Goal: Information Seeking & Learning: Learn about a topic

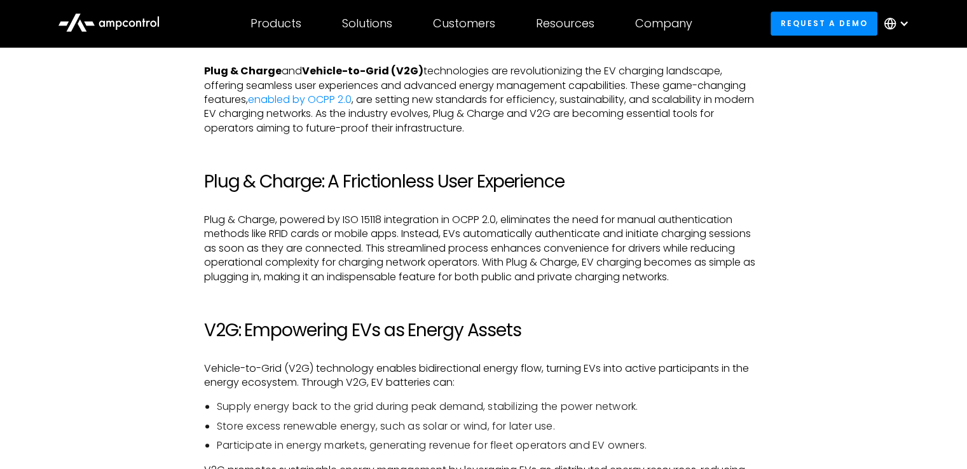
scroll to position [772, 0]
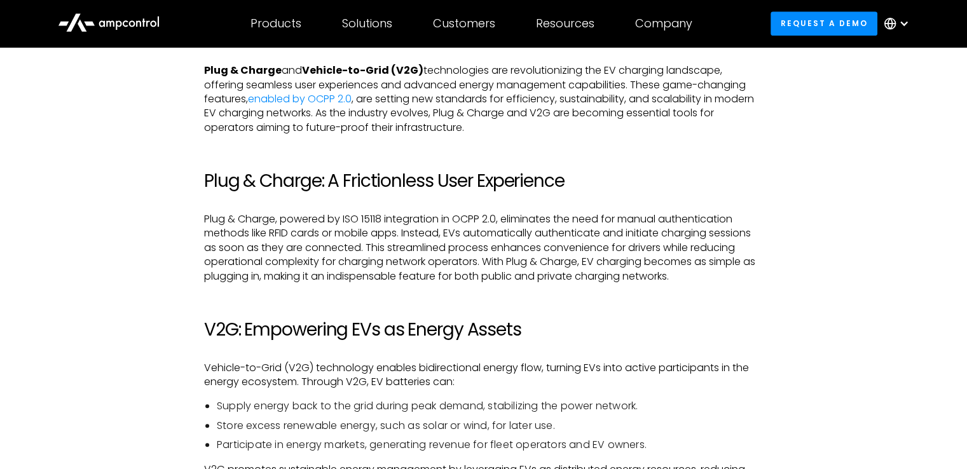
click at [388, 186] on h2 "Plug & Charge: A Frictionless User Experience" at bounding box center [483, 181] width 559 height 22
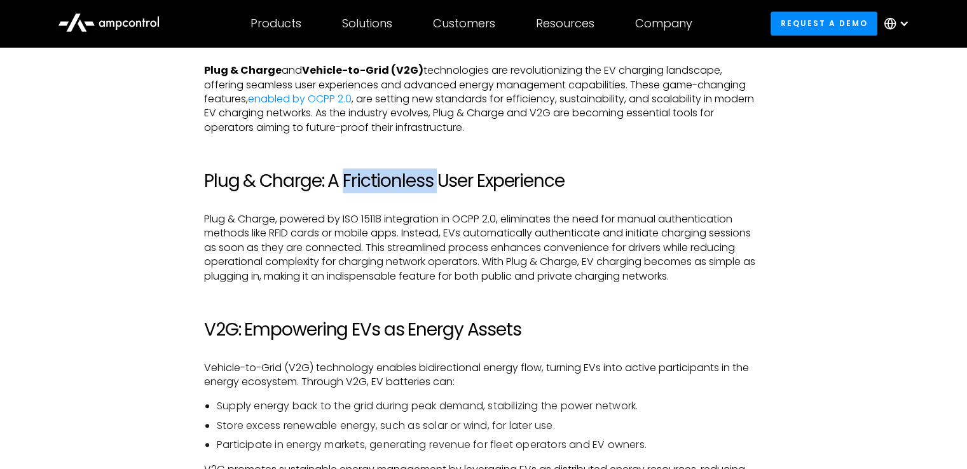
click at [388, 186] on h2 "Plug & Charge: A Frictionless User Experience" at bounding box center [483, 181] width 559 height 22
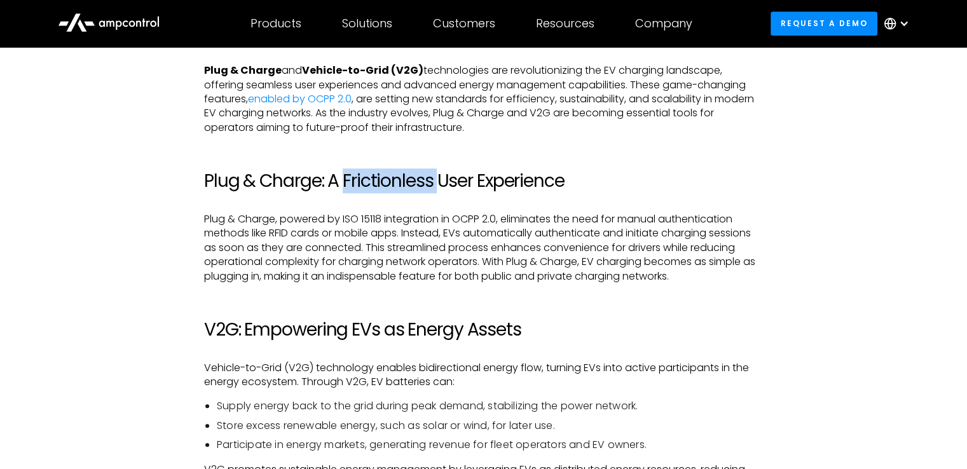
click at [388, 186] on h2 "Plug & Charge: A Frictionless User Experience" at bounding box center [483, 181] width 559 height 22
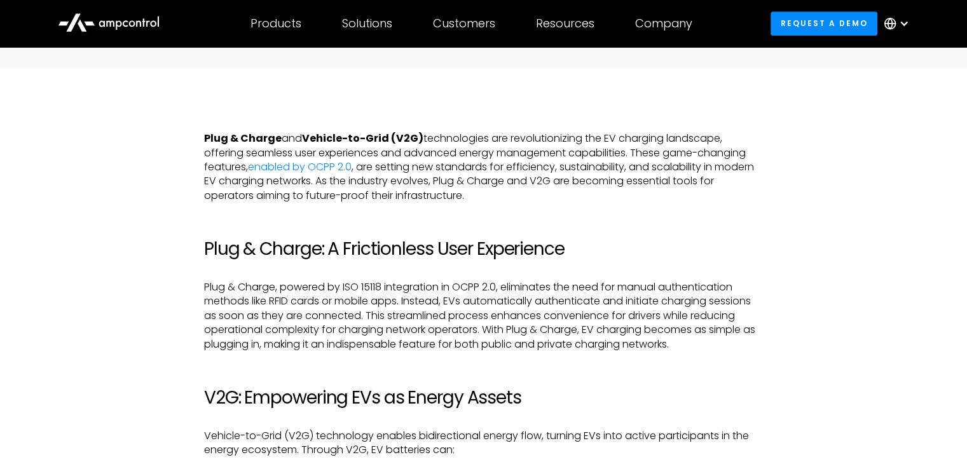
scroll to position [704, 0]
click at [388, 186] on p "Plug & Charge and Vehicle-to-Grid (V2G) technologies are revolutionizing the EV…" at bounding box center [483, 167] width 559 height 71
click at [416, 188] on p "Plug & Charge and Vehicle-to-Grid (V2G) technologies are revolutionizing the EV…" at bounding box center [483, 167] width 559 height 71
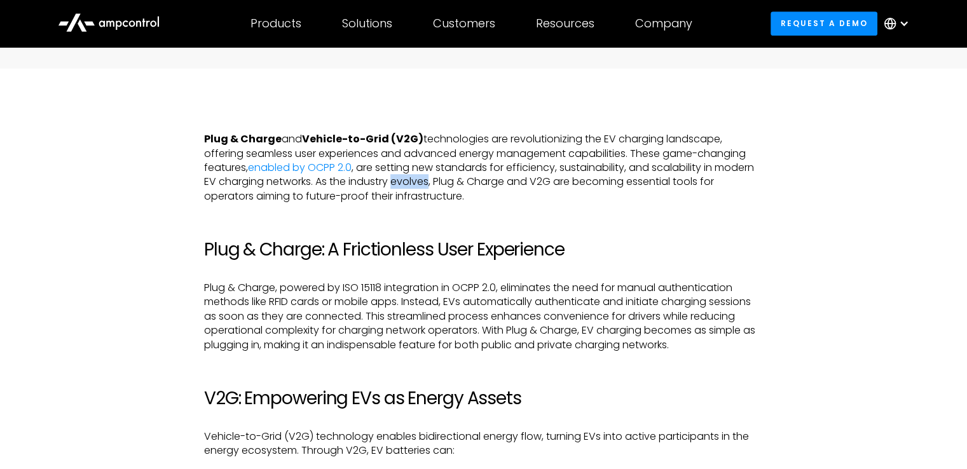
click at [416, 188] on p "Plug & Charge and Vehicle-to-Grid (V2G) technologies are revolutionizing the EV…" at bounding box center [483, 167] width 559 height 71
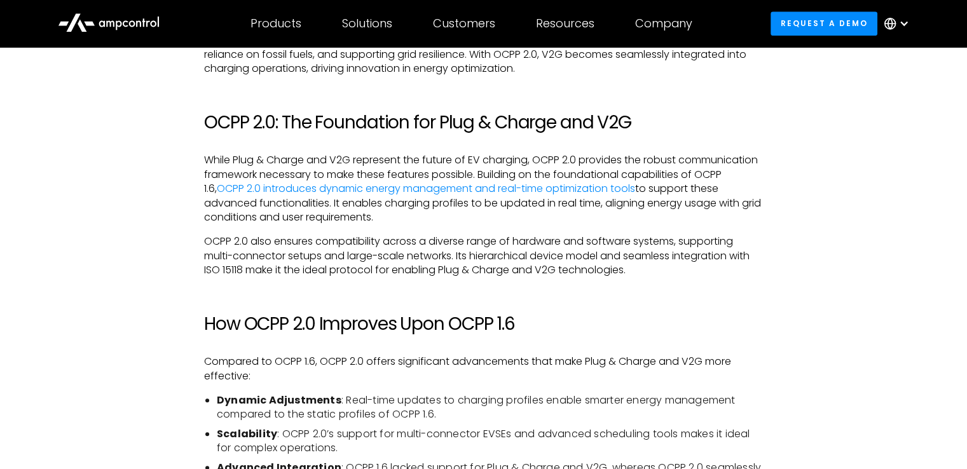
scroll to position [1203, 0]
click at [411, 269] on p "OCPP 2.0 also ensures compatibility across a diverse range of hardware and soft…" at bounding box center [483, 254] width 559 height 43
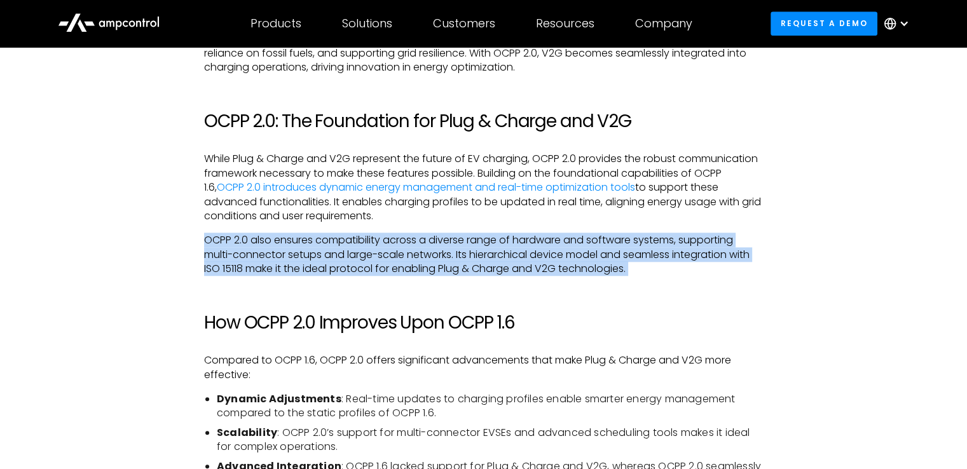
click at [411, 269] on p "OCPP 2.0 also ensures compatibility across a diverse range of hardware and soft…" at bounding box center [483, 254] width 559 height 43
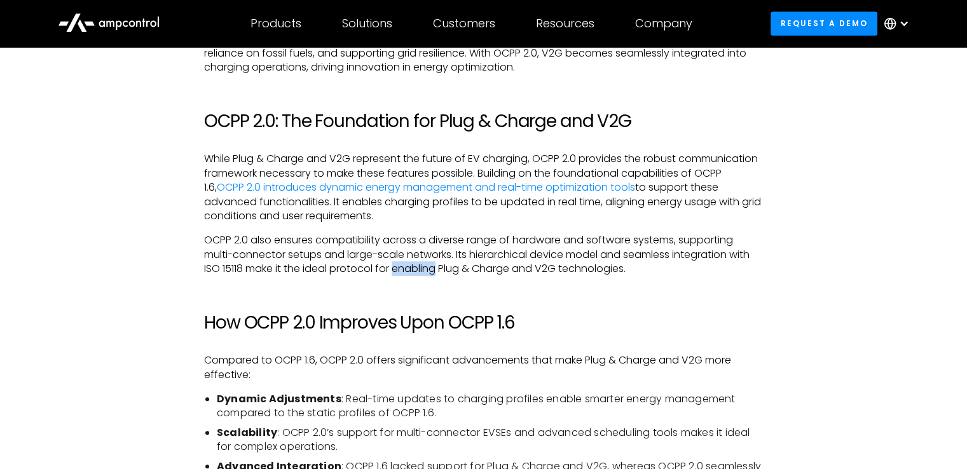
click at [411, 269] on p "OCPP 2.0 also ensures compatibility across a diverse range of hardware and soft…" at bounding box center [483, 254] width 559 height 43
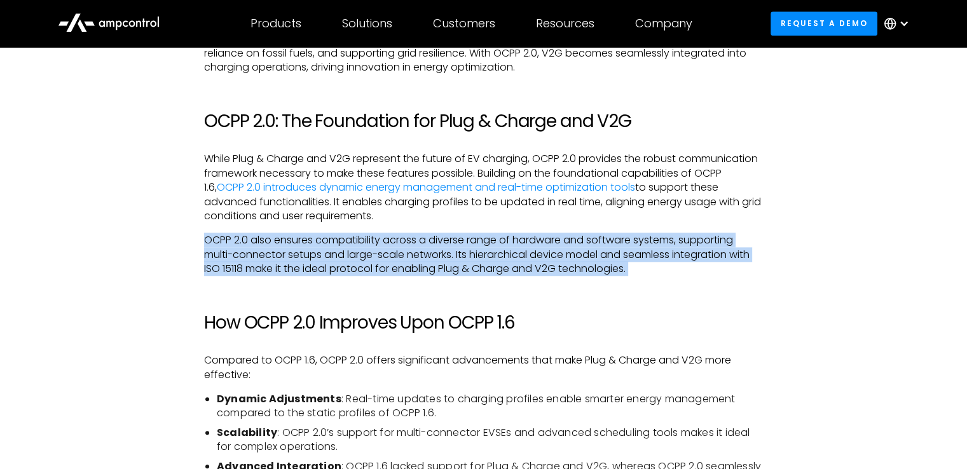
click at [411, 269] on p "OCPP 2.0 also ensures compatibility across a diverse range of hardware and soft…" at bounding box center [483, 254] width 559 height 43
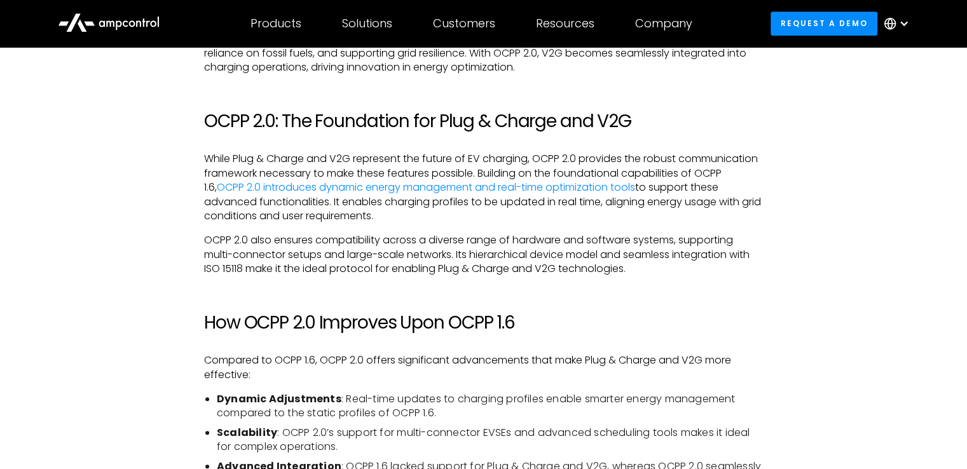
click at [411, 269] on p "OCPP 2.0 also ensures compatibility across a diverse range of hardware and soft…" at bounding box center [483, 254] width 559 height 43
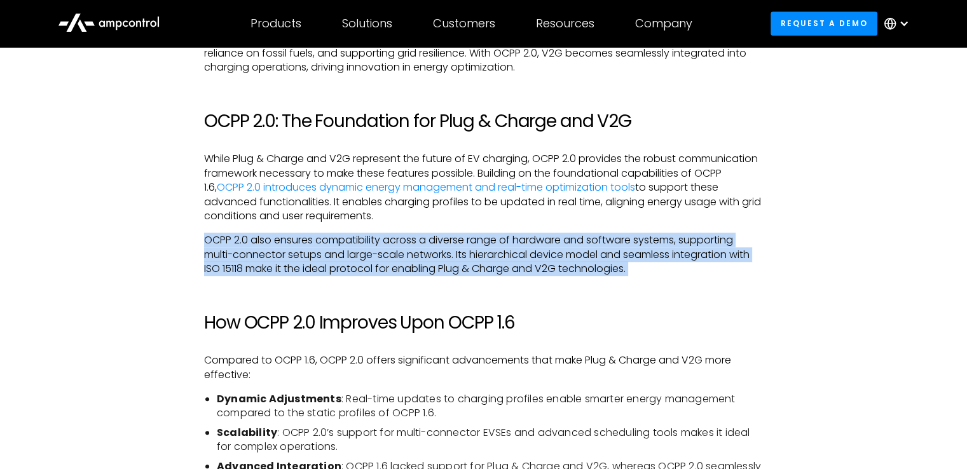
click at [411, 269] on p "OCPP 2.0 also ensures compatibility across a diverse range of hardware and soft…" at bounding box center [483, 254] width 559 height 43
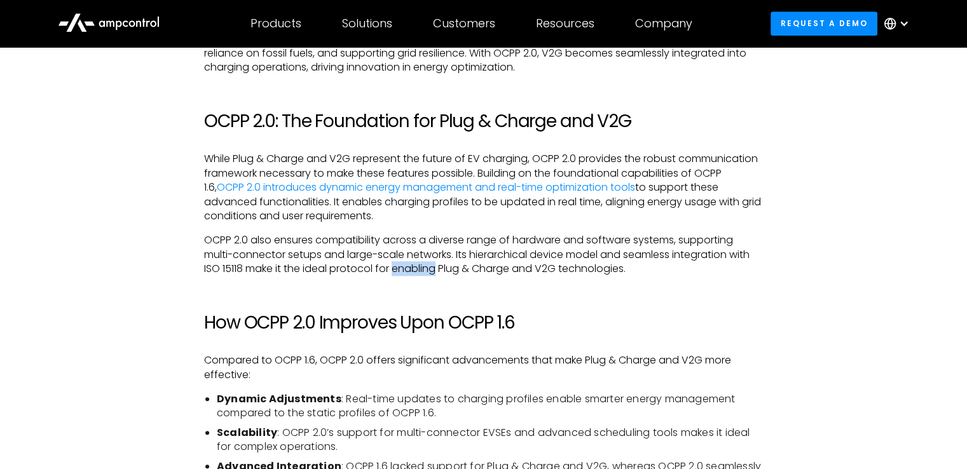
click at [411, 269] on p "OCPP 2.0 also ensures compatibility across a diverse range of hardware and soft…" at bounding box center [483, 254] width 559 height 43
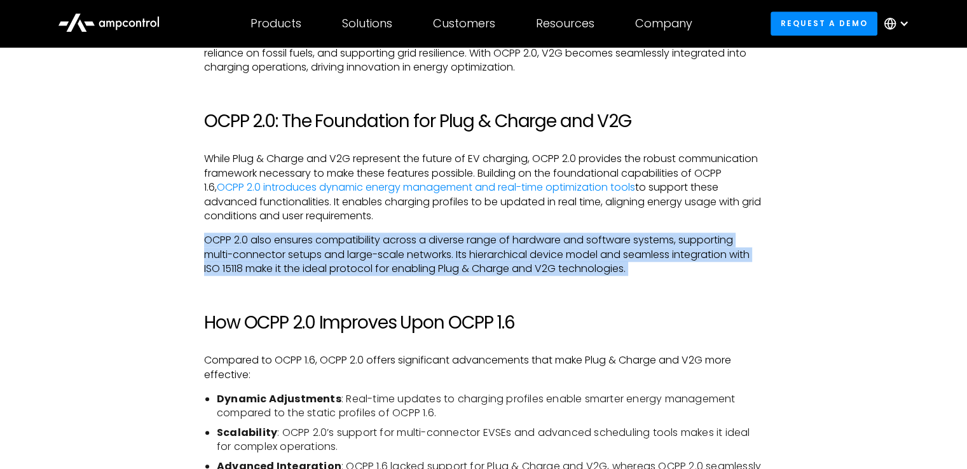
click at [411, 269] on p "OCPP 2.0 also ensures compatibility across a diverse range of hardware and soft…" at bounding box center [483, 254] width 559 height 43
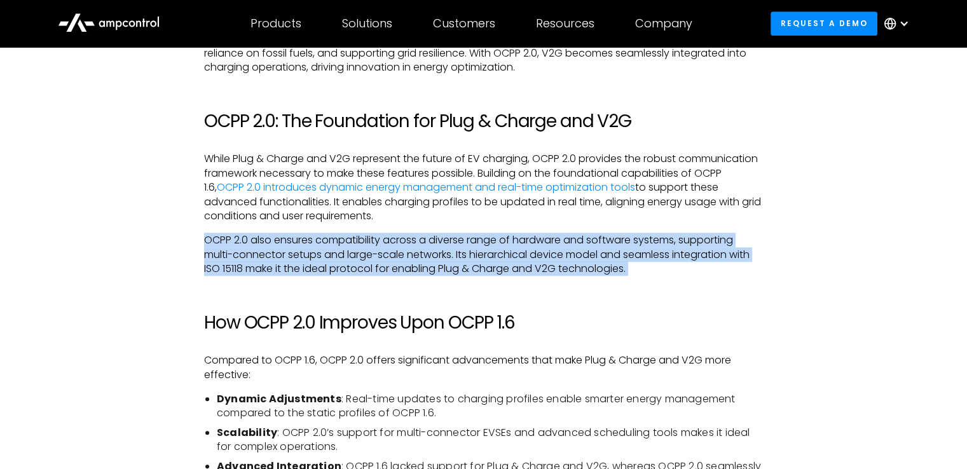
click at [411, 269] on p "OCPP 2.0 also ensures compatibility across a diverse range of hardware and soft…" at bounding box center [483, 254] width 559 height 43
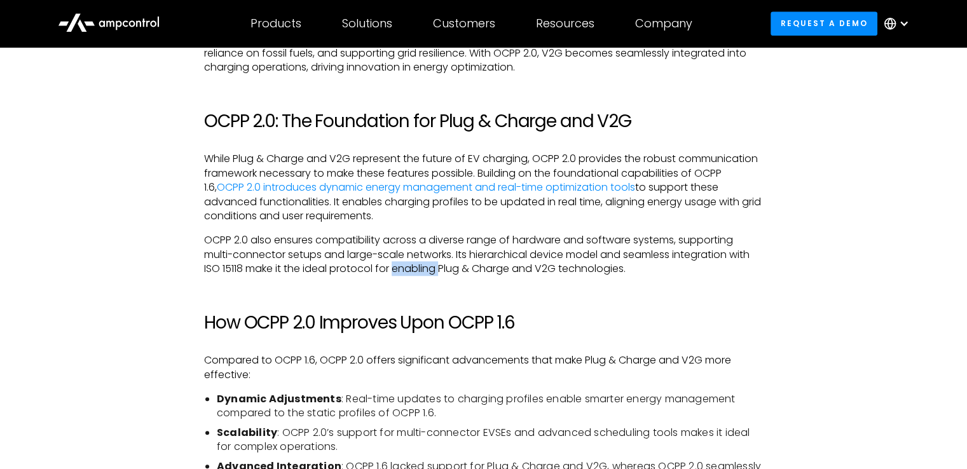
click at [411, 269] on p "OCPP 2.0 also ensures compatibility across a diverse range of hardware and soft…" at bounding box center [483, 254] width 559 height 43
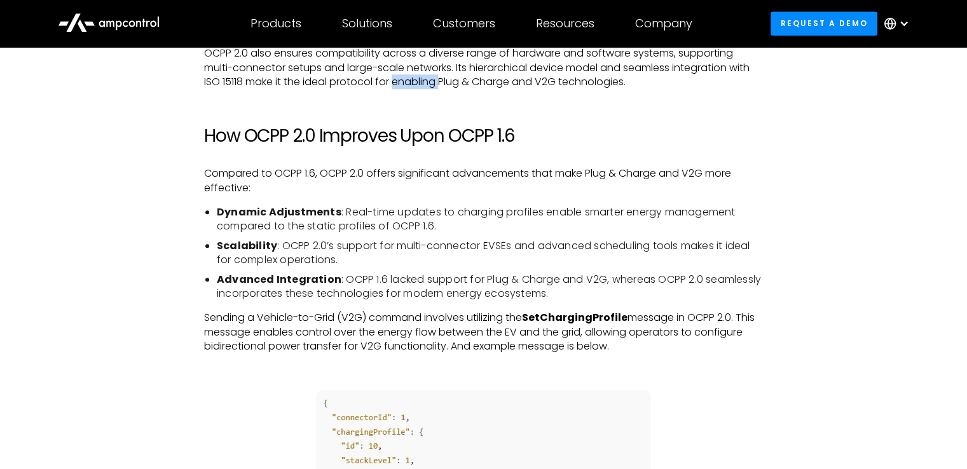
scroll to position [1390, 0]
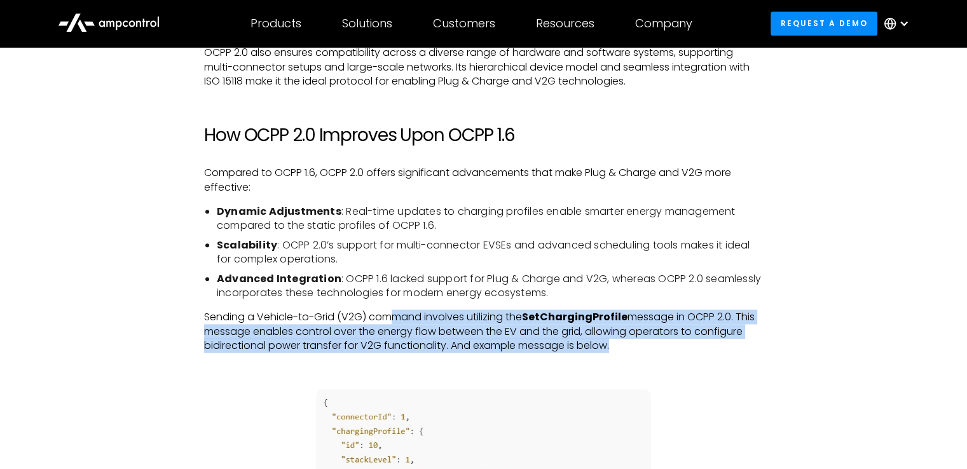
drag, startPoint x: 411, startPoint y: 362, endPoint x: 394, endPoint y: 314, distance: 50.5
click at [394, 314] on div "Plug & Charge and Vehicle-to-Grid (V2G) technologies are revolutionizing the EV…" at bounding box center [483, 368] width 559 height 1845
click at [394, 314] on p "Sending a Vehicle-to-Grid (V2G) command involves utilizing the SetChargingProfi…" at bounding box center [483, 331] width 559 height 43
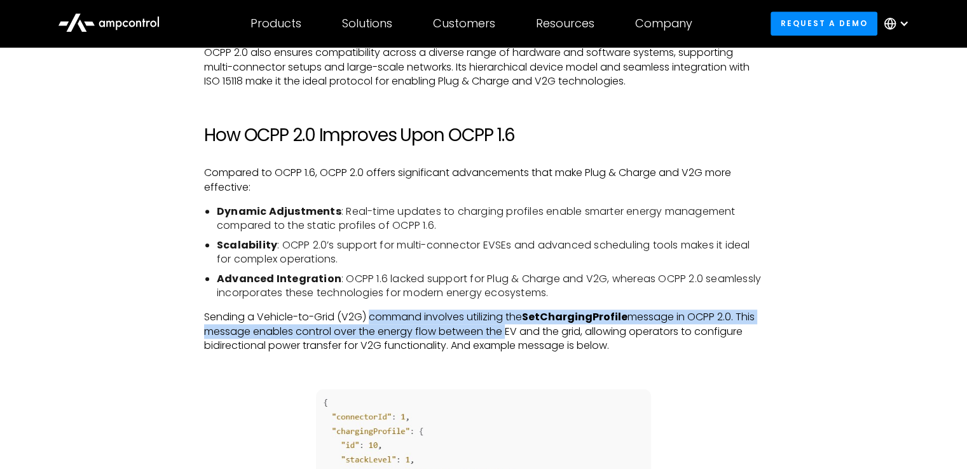
drag, startPoint x: 394, startPoint y: 314, endPoint x: 491, endPoint y: 338, distance: 99.4
click at [491, 338] on p "Sending a Vehicle-to-Grid (V2G) command involves utilizing the SetChargingProfi…" at bounding box center [483, 331] width 559 height 43
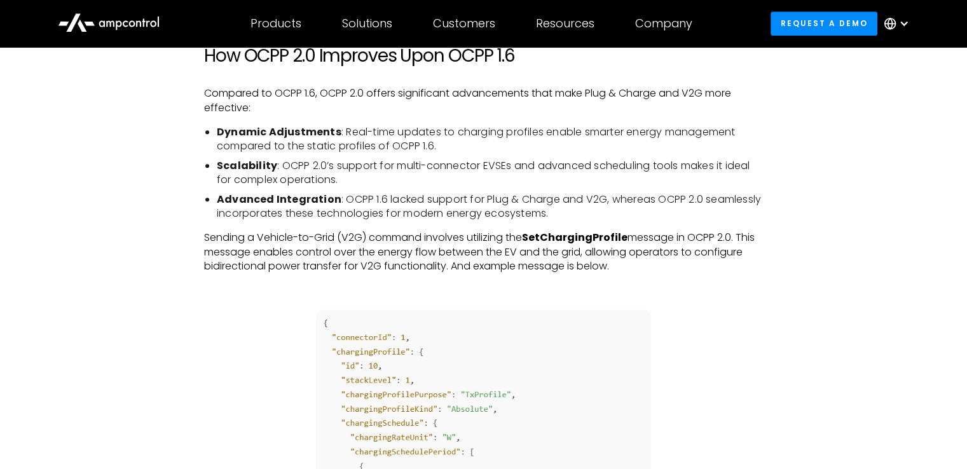
scroll to position [1469, 0]
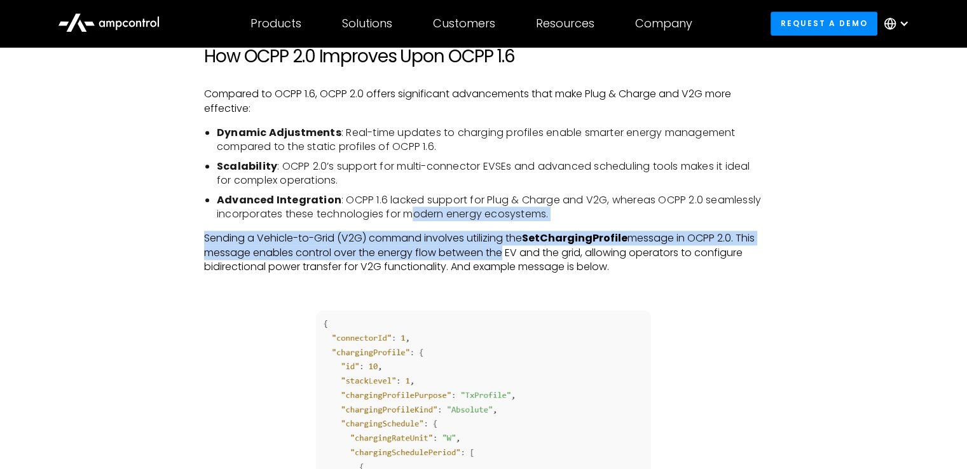
drag, startPoint x: 498, startPoint y: 260, endPoint x: 411, endPoint y: 221, distance: 95.3
click at [411, 221] on div "Plug & Charge and Vehicle-to-Grid (V2G) technologies are revolutionizing the EV…" at bounding box center [483, 289] width 559 height 1845
click at [412, 228] on div "Plug & Charge and Vehicle-to-Grid (V2G) technologies are revolutionizing the EV…" at bounding box center [483, 289] width 559 height 1845
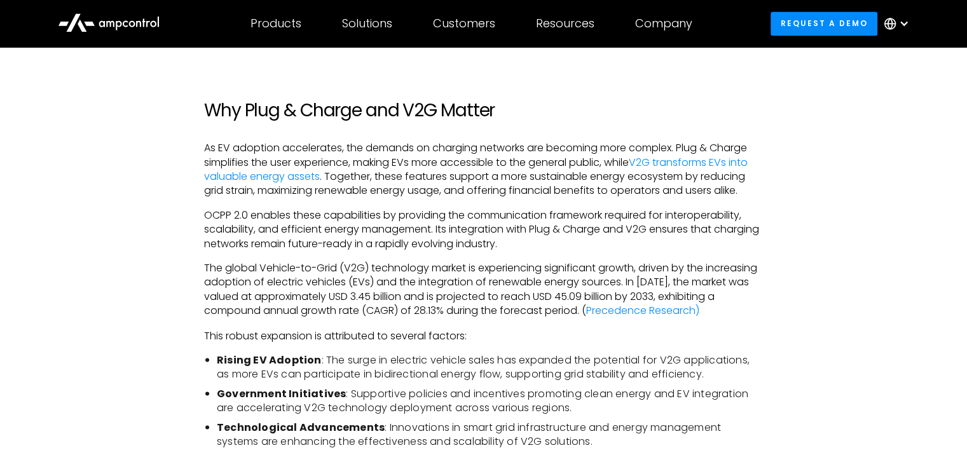
scroll to position [2082, 0]
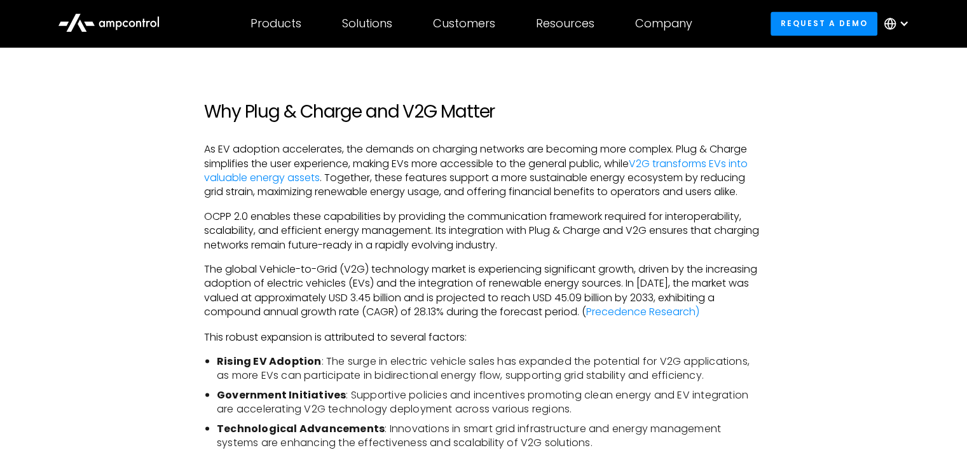
click at [374, 178] on p "As EV adoption accelerates, the demands on charging networks are becoming more …" at bounding box center [483, 170] width 559 height 57
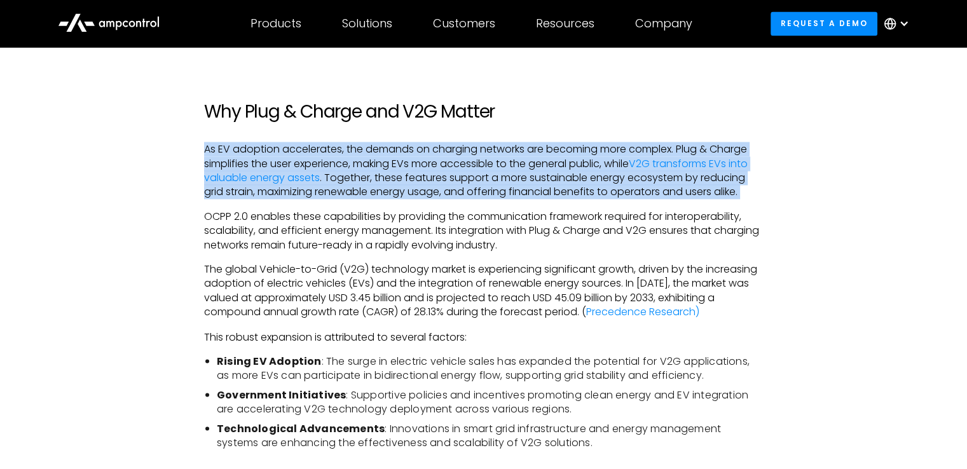
click at [374, 178] on p "As EV adoption accelerates, the demands on charging networks are becoming more …" at bounding box center [483, 170] width 559 height 57
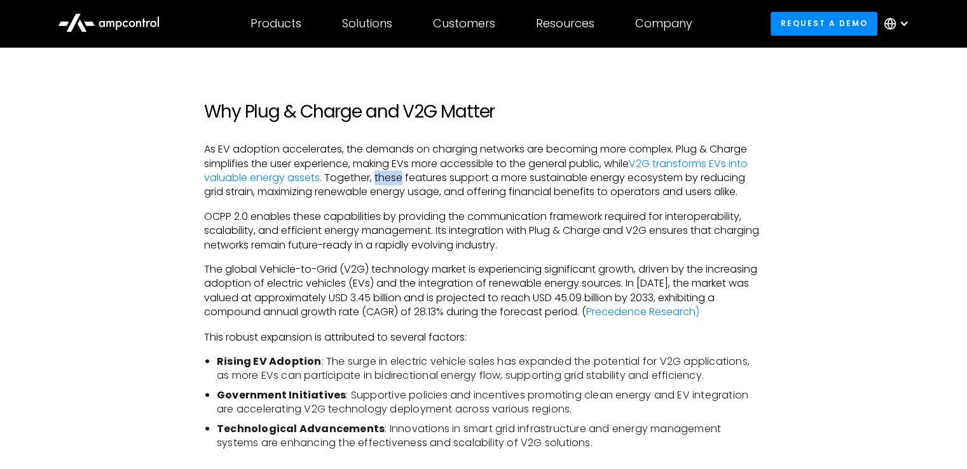
click at [374, 178] on p "As EV adoption accelerates, the demands on charging networks are becoming more …" at bounding box center [483, 170] width 559 height 57
click at [495, 181] on p "As EV adoption accelerates, the demands on charging networks are becoming more …" at bounding box center [483, 170] width 559 height 57
click at [415, 183] on p "As EV adoption accelerates, the demands on charging networks are becoming more …" at bounding box center [483, 170] width 559 height 57
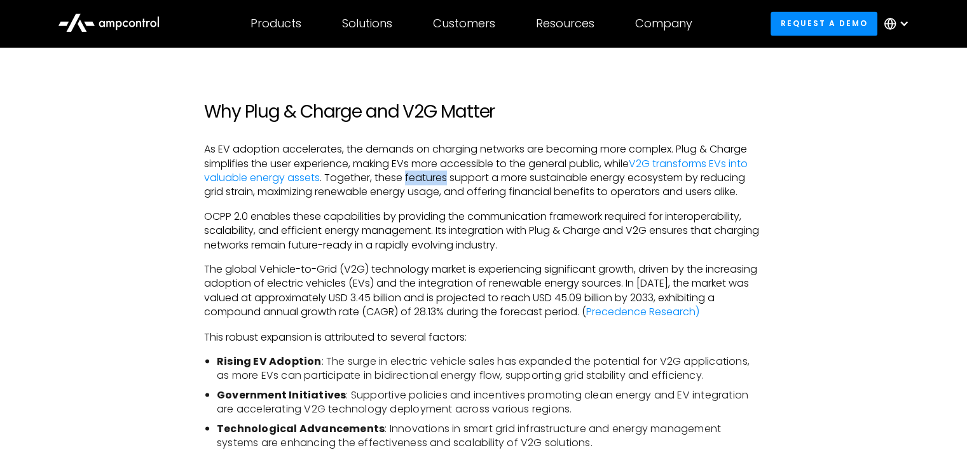
click at [415, 183] on p "As EV adoption accelerates, the demands on charging networks are becoming more …" at bounding box center [483, 170] width 559 height 57
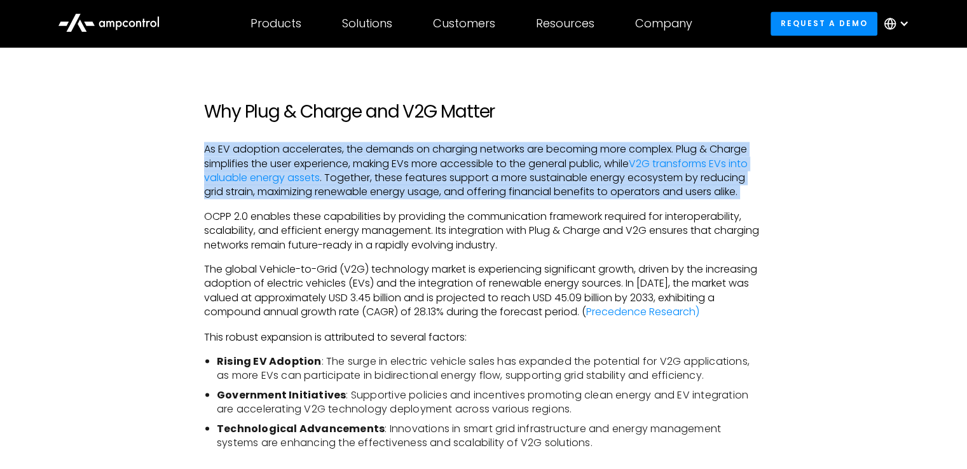
click at [415, 183] on p "As EV adoption accelerates, the demands on charging networks are becoming more …" at bounding box center [483, 170] width 559 height 57
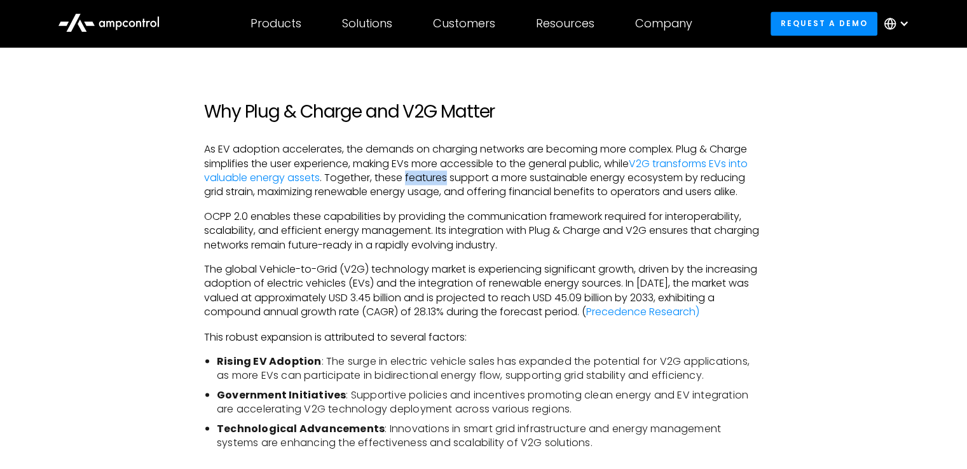
click at [415, 183] on p "As EV adoption accelerates, the demands on charging networks are becoming more …" at bounding box center [483, 170] width 559 height 57
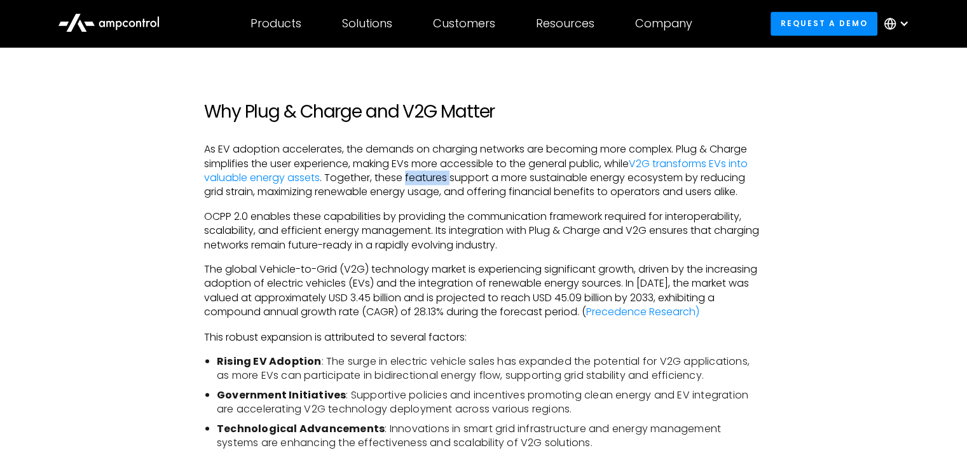
click at [415, 183] on p "As EV adoption accelerates, the demands on charging networks are becoming more …" at bounding box center [483, 170] width 559 height 57
click at [397, 230] on p "OCPP 2.0 enables these capabilities by providing the communication framework re…" at bounding box center [483, 231] width 559 height 43
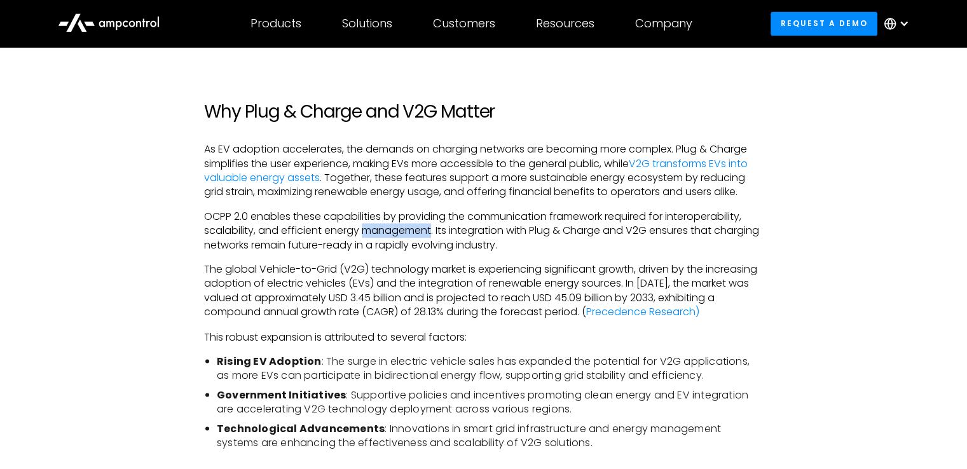
click at [397, 230] on p "OCPP 2.0 enables these capabilities by providing the communication framework re…" at bounding box center [483, 231] width 559 height 43
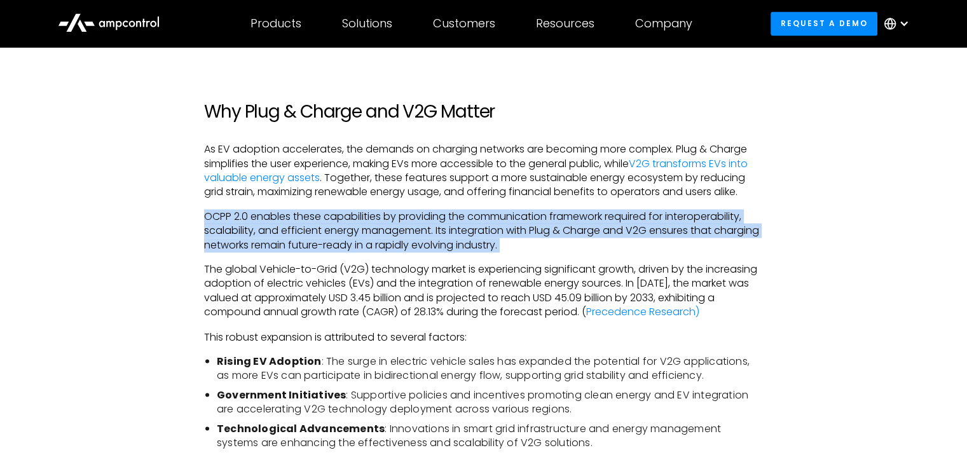
click at [397, 230] on p "OCPP 2.0 enables these capabilities by providing the communication framework re…" at bounding box center [483, 231] width 559 height 43
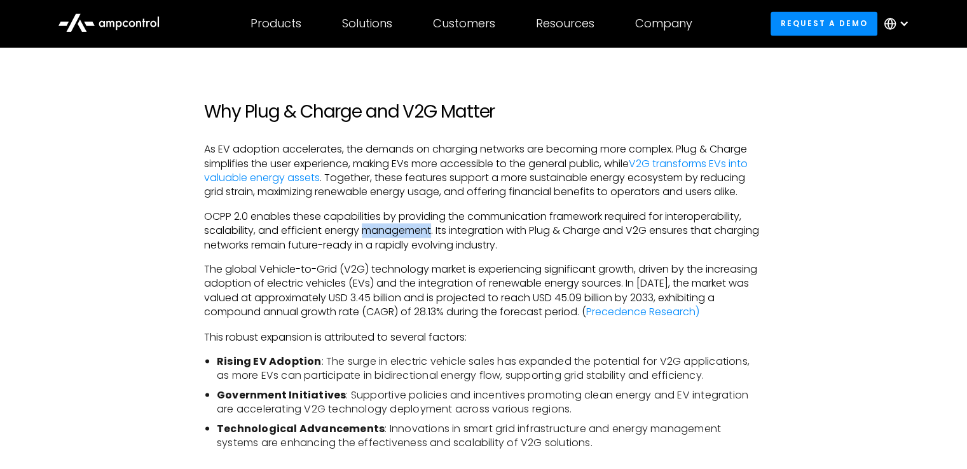
click at [397, 230] on p "OCPP 2.0 enables these capabilities by providing the communication framework re…" at bounding box center [483, 231] width 559 height 43
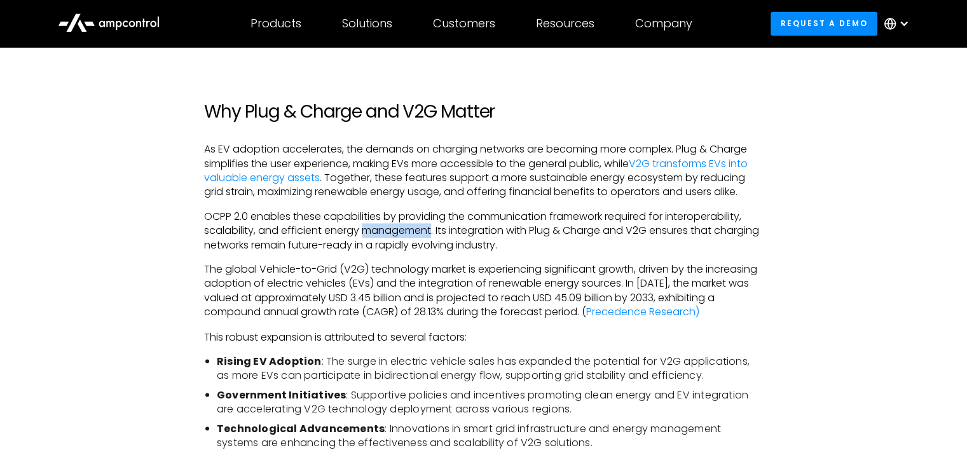
click at [397, 230] on p "OCPP 2.0 enables these capabilities by providing the communication framework re…" at bounding box center [483, 231] width 559 height 43
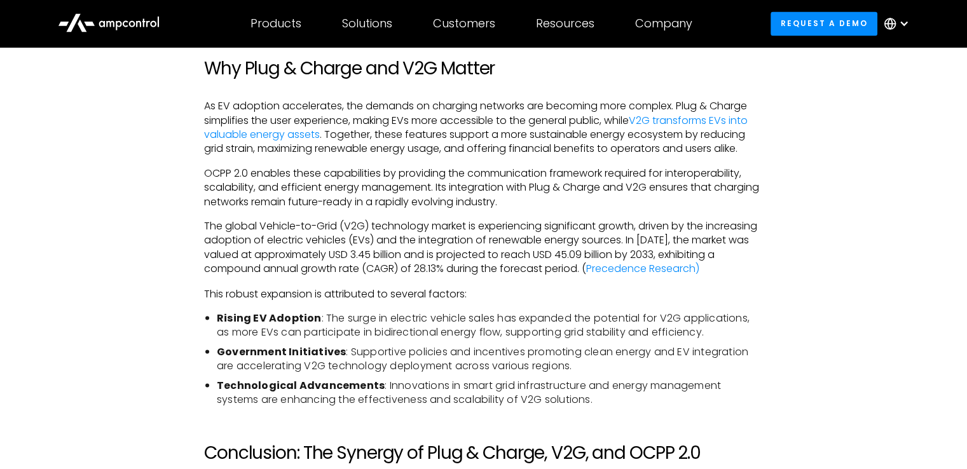
scroll to position [2126, 0]
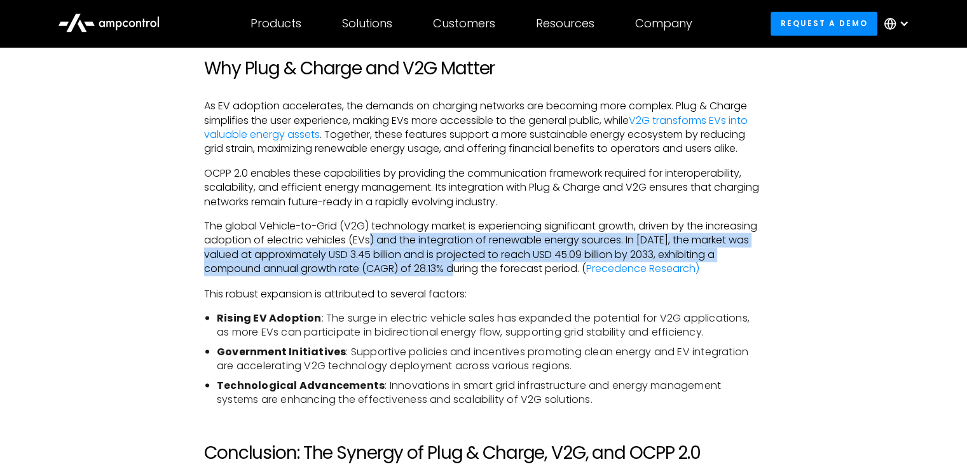
drag, startPoint x: 526, startPoint y: 262, endPoint x: 426, endPoint y: 242, distance: 102.4
click at [426, 242] on p "The global Vehicle-to-Grid (V2G) technology market is experiencing significant …" at bounding box center [483, 247] width 559 height 57
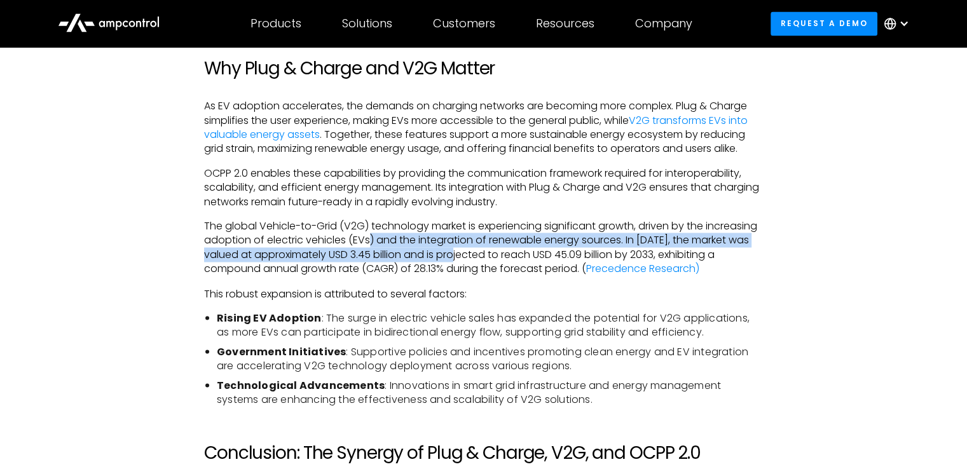
drag, startPoint x: 426, startPoint y: 242, endPoint x: 526, endPoint y: 252, distance: 101.0
click at [526, 252] on p "The global Vehicle-to-Grid (V2G) technology market is experiencing significant …" at bounding box center [483, 247] width 559 height 57
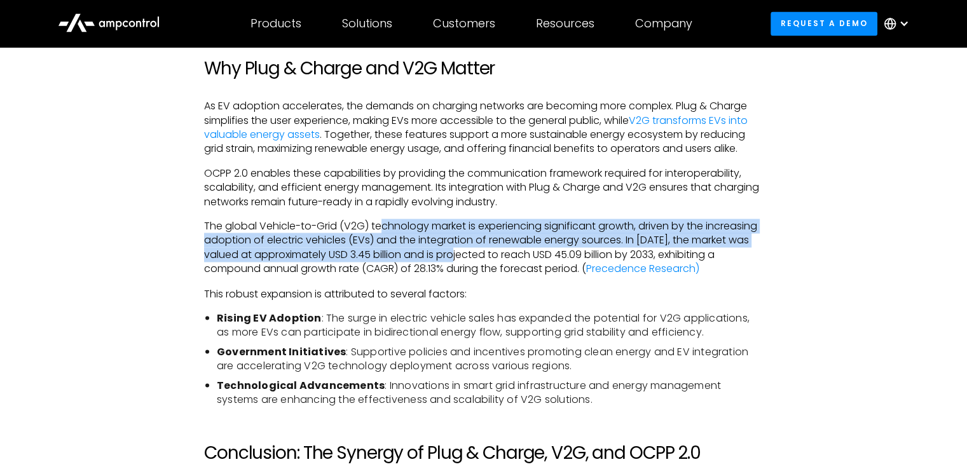
drag, startPoint x: 526, startPoint y: 252, endPoint x: 376, endPoint y: 231, distance: 151.5
click at [376, 231] on p "The global Vehicle-to-Grid (V2G) technology market is experiencing significant …" at bounding box center [483, 247] width 559 height 57
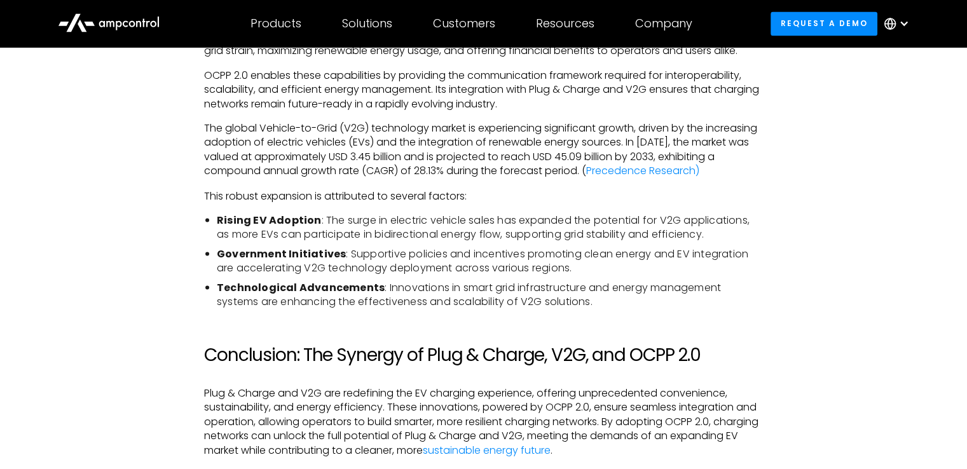
scroll to position [2226, 0]
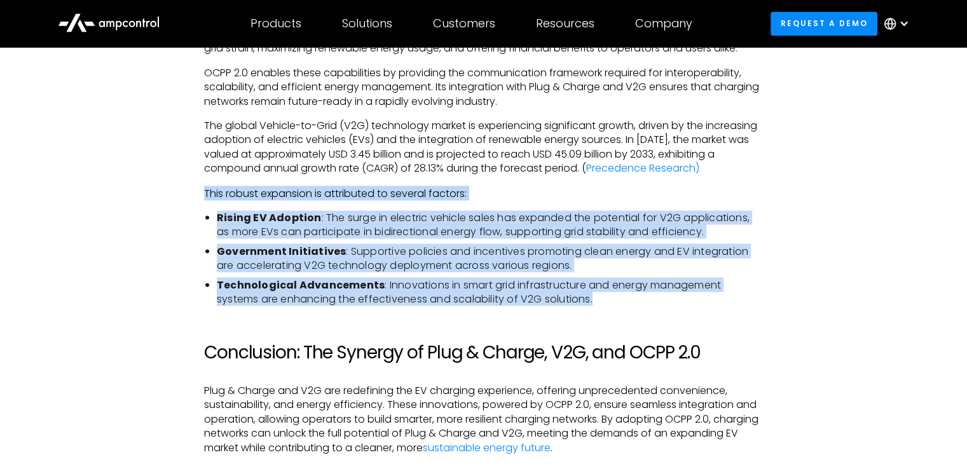
drag, startPoint x: 415, startPoint y: 184, endPoint x: 697, endPoint y: 318, distance: 312.2
click at [697, 306] on li "Technological Advancements : Innovations in smart grid infrastructure and energ…" at bounding box center [490, 292] width 546 height 29
drag, startPoint x: 697, startPoint y: 318, endPoint x: 595, endPoint y: 189, distance: 164.8
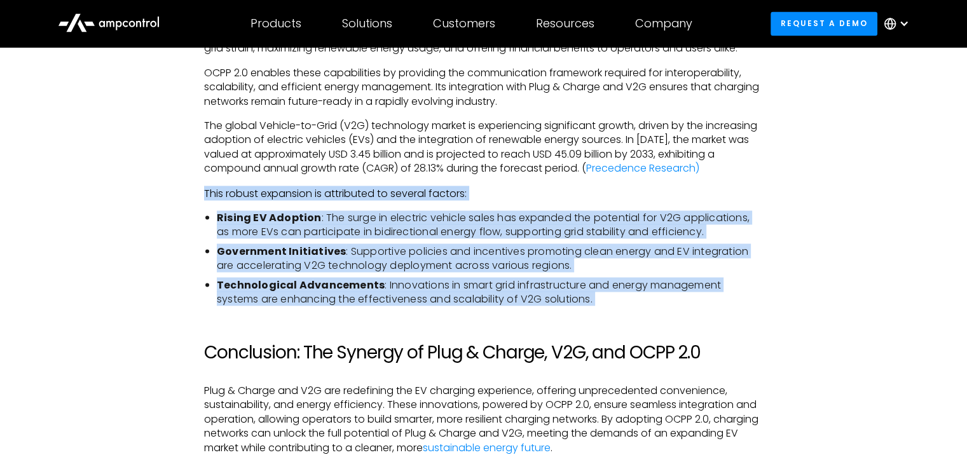
click at [595, 176] on p "The global Vehicle-to-Grid (V2G) technology market is experiencing significant …" at bounding box center [483, 147] width 559 height 57
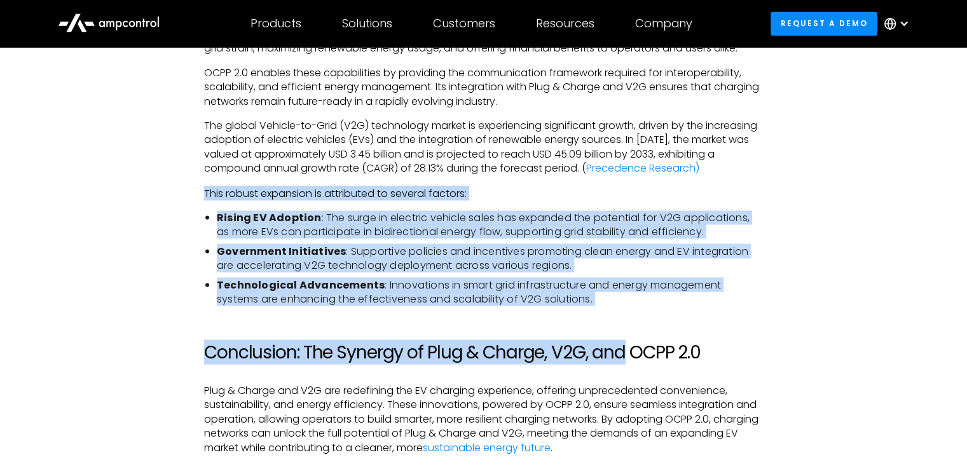
drag, startPoint x: 595, startPoint y: 189, endPoint x: 622, endPoint y: 327, distance: 141.2
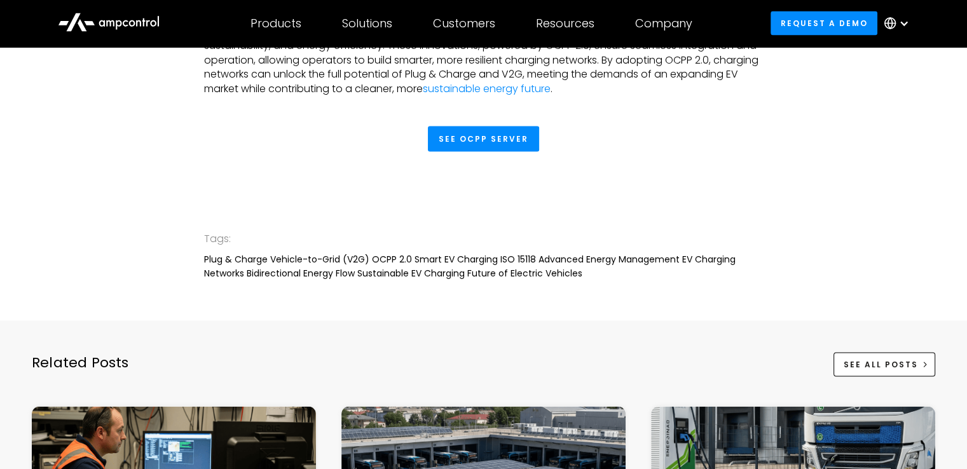
scroll to position [2583, 0]
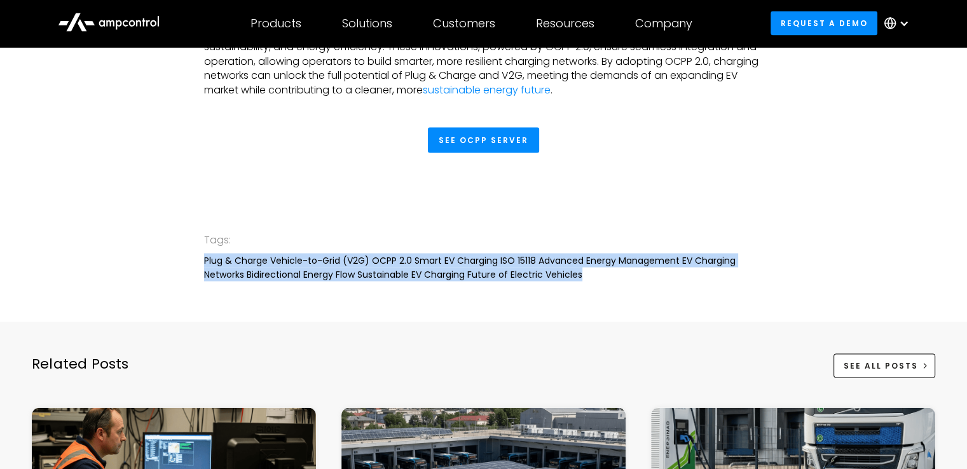
drag, startPoint x: 641, startPoint y: 290, endPoint x: 637, endPoint y: 236, distance: 54.2
click at [637, 236] on div "Tags: Plug & Charge Vehicle-to-Grid (V2G) OCPP 2.0 Smart EV Charging ISO 15118 …" at bounding box center [483, 256] width 559 height 131
drag, startPoint x: 637, startPoint y: 236, endPoint x: 618, endPoint y: 301, distance: 67.6
click at [618, 301] on div "Tags: Plug & Charge Vehicle-to-Grid (V2G) OCPP 2.0 Smart EV Charging ISO 15118 …" at bounding box center [483, 256] width 559 height 131
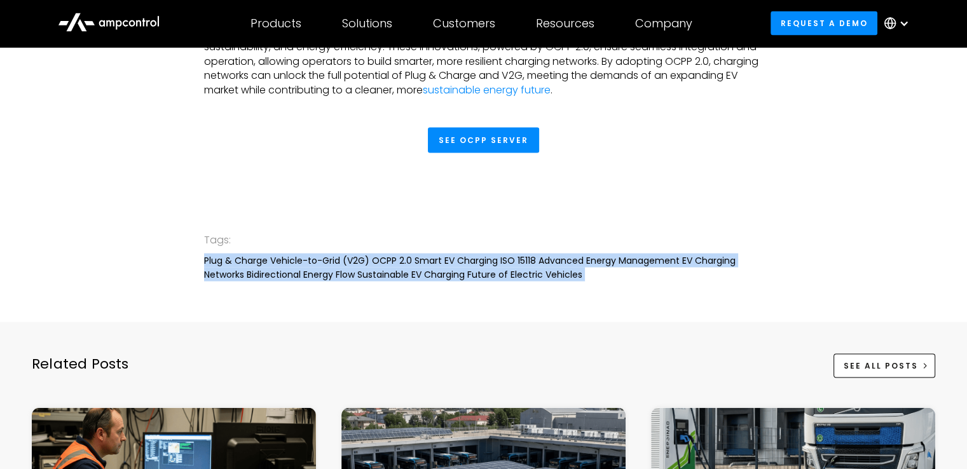
click at [618, 301] on div "Tags: Plug & Charge Vehicle-to-Grid (V2G) OCPP 2.0 Smart EV Charging ISO 15118 …" at bounding box center [483, 256] width 559 height 131
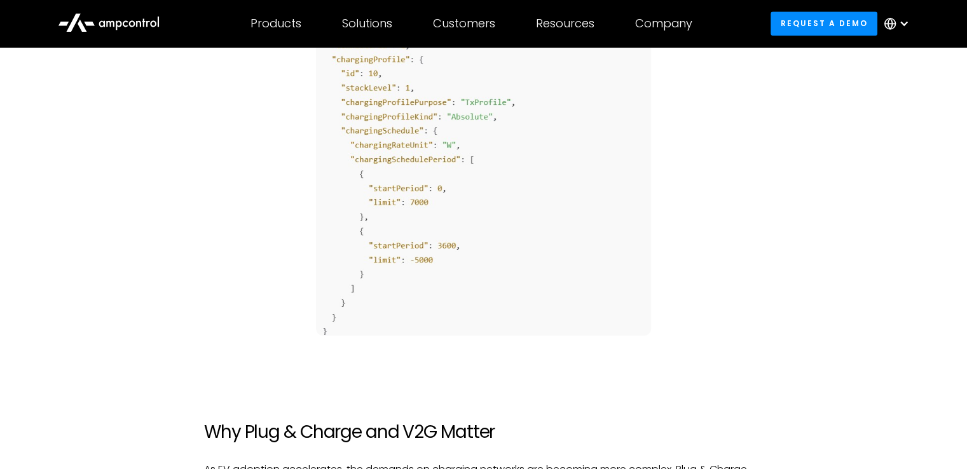
scroll to position [1594, 0]
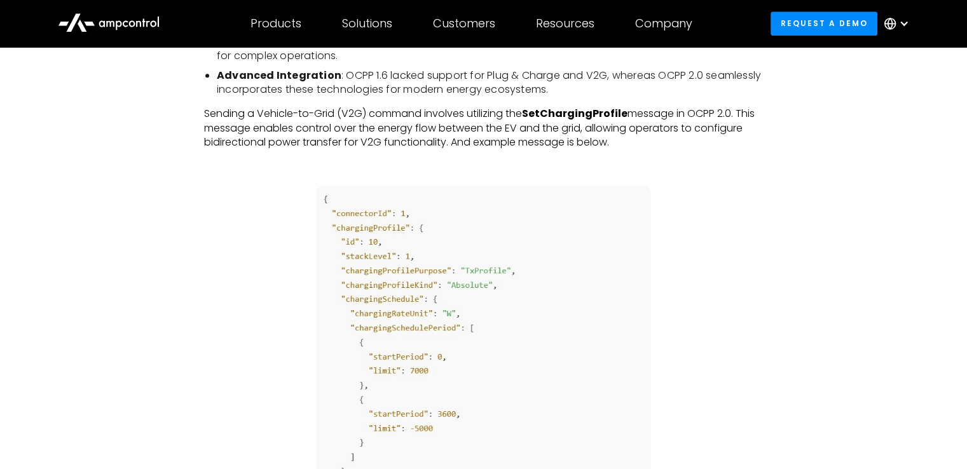
drag, startPoint x: 284, startPoint y: 259, endPoint x: 725, endPoint y: 308, distance: 443.9
click at [725, 308] on div "Plug & Charge and Vehicle-to-Grid (V2G) technologies are revolutionizing the EV…" at bounding box center [483, 164] width 559 height 1845
drag, startPoint x: 725, startPoint y: 308, endPoint x: 242, endPoint y: 327, distance: 482.8
click at [242, 327] on div "Plug & Charge and Vehicle-to-Grid (V2G) technologies are revolutionizing the EV…" at bounding box center [483, 164] width 559 height 1845
drag, startPoint x: 242, startPoint y: 327, endPoint x: 791, endPoint y: 379, distance: 551.1
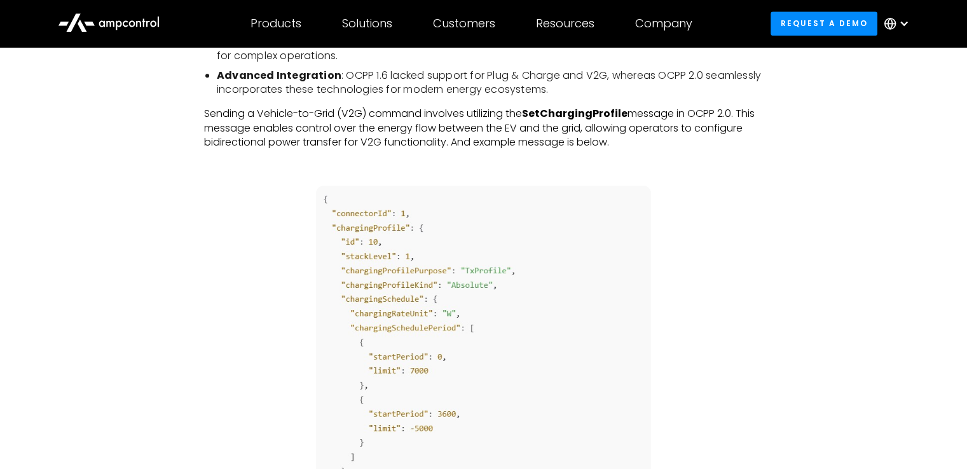
click at [791, 379] on div "Plug & Charge and Vehicle-to-Grid (V2G) technologies are revolutionizing the EV…" at bounding box center [483, 177] width 876 height 1870
drag, startPoint x: 791, startPoint y: 379, endPoint x: 266, endPoint y: 283, distance: 533.9
click at [266, 283] on div "Plug & Charge and Vehicle-to-Grid (V2G) technologies are revolutionizing the EV…" at bounding box center [483, 177] width 876 height 1870
drag, startPoint x: 266, startPoint y: 283, endPoint x: 808, endPoint y: 304, distance: 542.7
click at [808, 304] on div "Plug & Charge and Vehicle-to-Grid (V2G) technologies are revolutionizing the EV…" at bounding box center [483, 177] width 876 height 1870
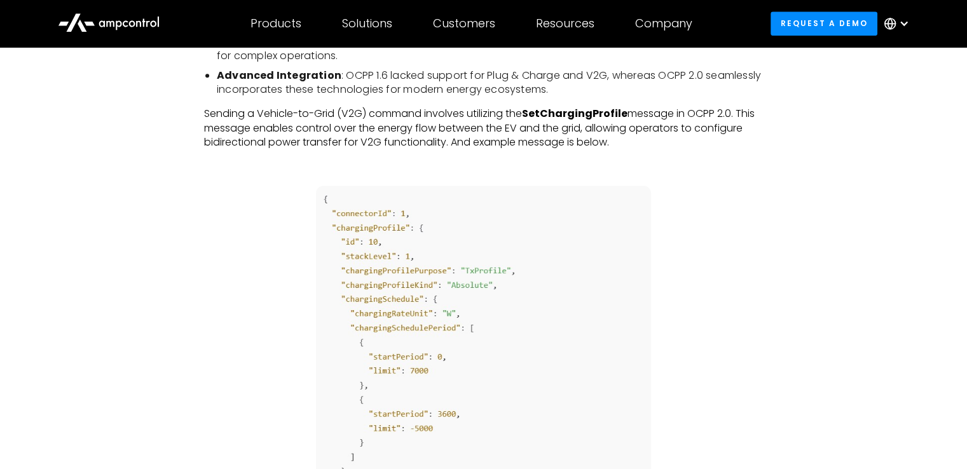
click at [808, 304] on div "Plug & Charge and Vehicle-to-Grid (V2G) technologies are revolutionizing the EV…" at bounding box center [483, 177] width 876 height 1870
drag, startPoint x: 808, startPoint y: 304, endPoint x: 318, endPoint y: 270, distance: 490.7
click at [318, 270] on div "Plug & Charge and Vehicle-to-Grid (V2G) technologies are revolutionizing the EV…" at bounding box center [483, 177] width 876 height 1870
drag, startPoint x: 238, startPoint y: 269, endPoint x: 782, endPoint y: 360, distance: 551.7
click at [782, 360] on div "Plug & Charge and Vehicle-to-Grid (V2G) technologies are revolutionizing the EV…" at bounding box center [483, 177] width 876 height 1870
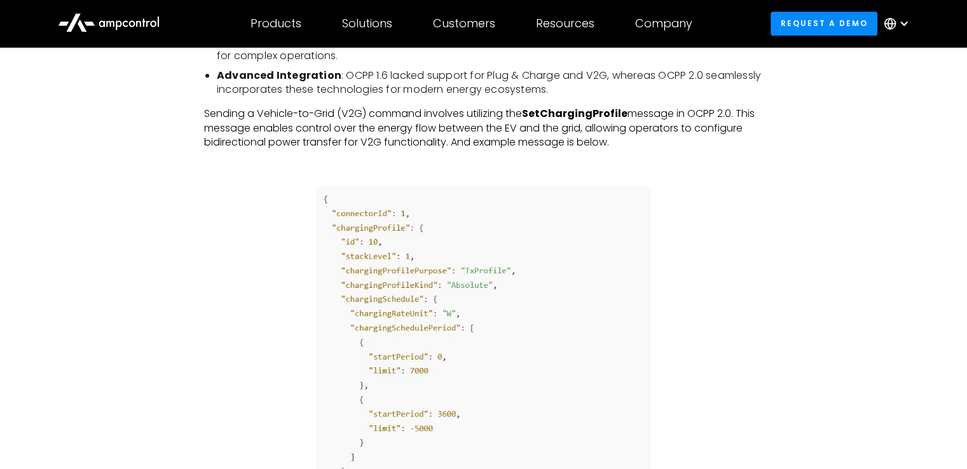
drag, startPoint x: 782, startPoint y: 360, endPoint x: 342, endPoint y: 338, distance: 440.5
click at [342, 338] on div "Plug & Charge and Vehicle-to-Grid (V2G) technologies are revolutionizing the EV…" at bounding box center [483, 177] width 876 height 1870
click at [215, 304] on div "Plug & Charge and Vehicle-to-Grid (V2G) technologies are revolutionizing the EV…" at bounding box center [483, 164] width 559 height 1845
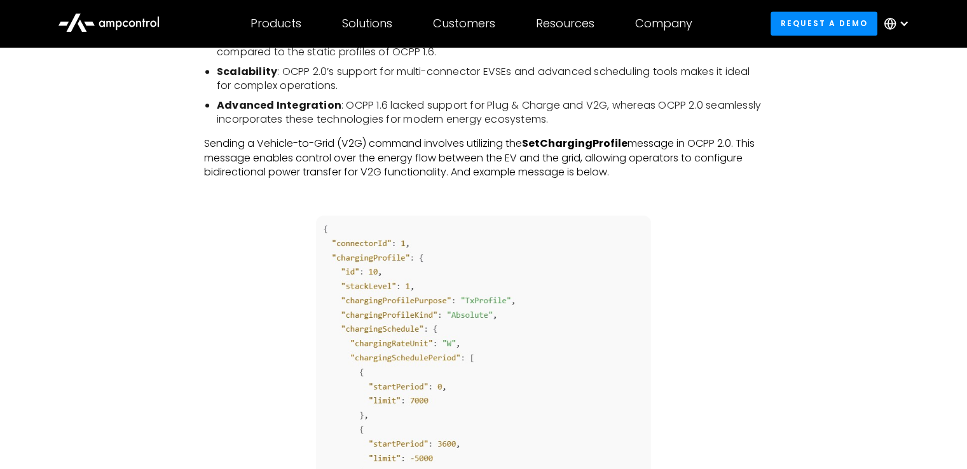
scroll to position [1565, 0]
click at [456, 156] on p "Sending a Vehicle-to-Grid (V2G) command involves utilizing the SetChargingProfi…" at bounding box center [483, 156] width 559 height 43
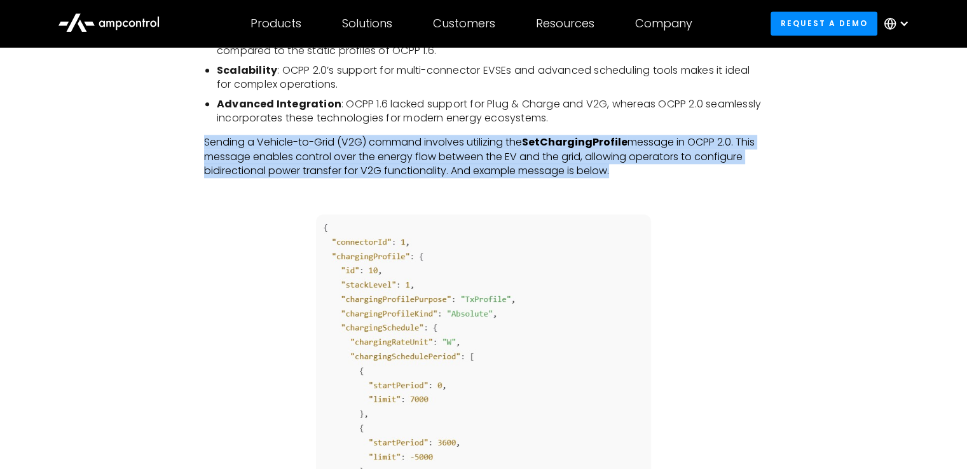
click at [456, 156] on p "Sending a Vehicle-to-Grid (V2G) command involves utilizing the SetChargingProfi…" at bounding box center [483, 156] width 559 height 43
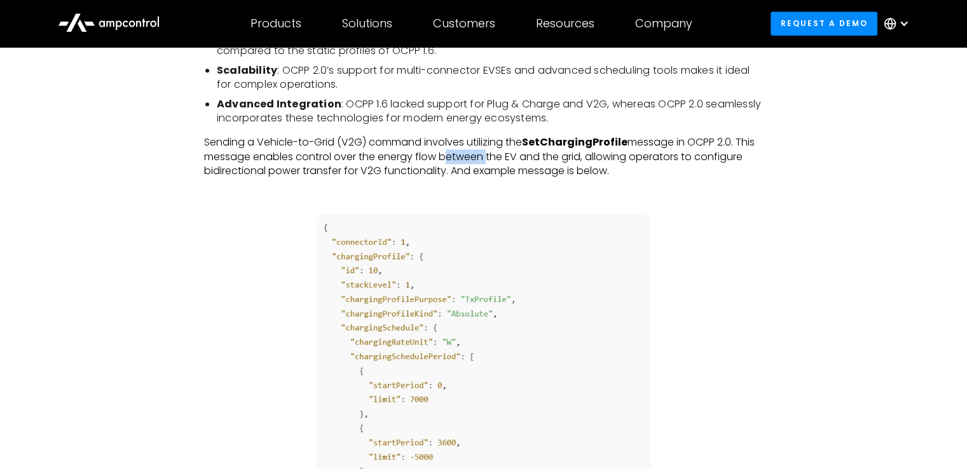
click at [456, 156] on p "Sending a Vehicle-to-Grid (V2G) command involves utilizing the SetChargingProfi…" at bounding box center [483, 156] width 559 height 43
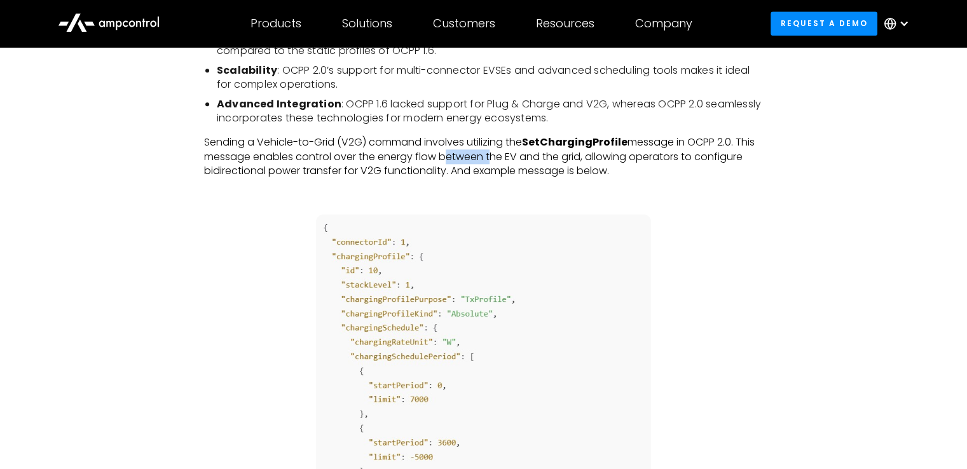
click at [456, 156] on p "Sending a Vehicle-to-Grid (V2G) command involves utilizing the SetChargingProfi…" at bounding box center [483, 156] width 559 height 43
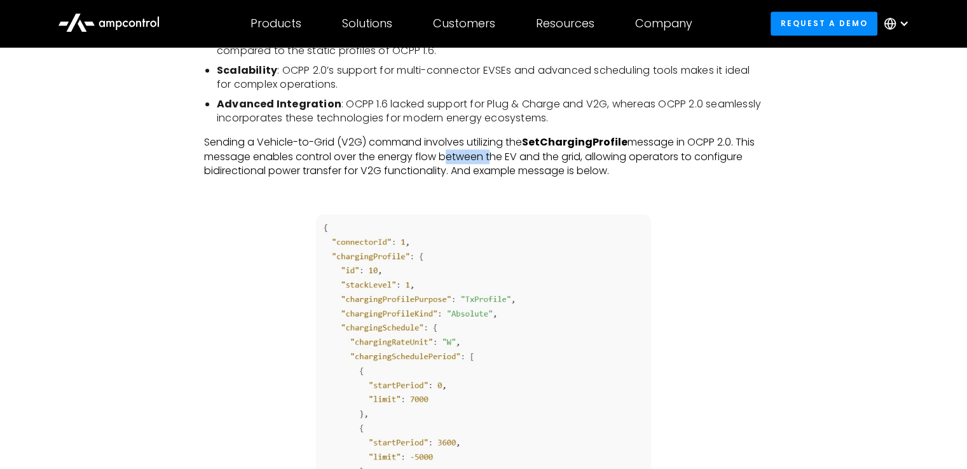
click at [456, 156] on p "Sending a Vehicle-to-Grid (V2G) command involves utilizing the SetChargingProfi…" at bounding box center [483, 156] width 559 height 43
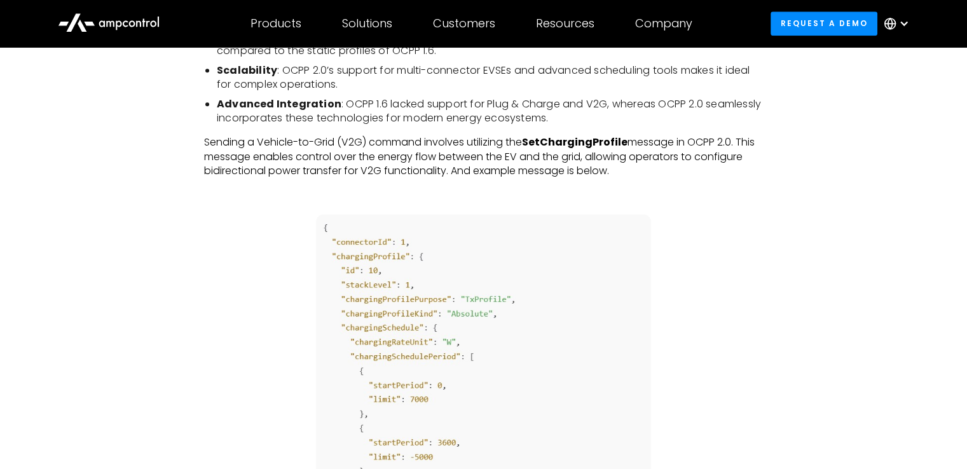
click at [767, 369] on div "Plug & Charge and Vehicle-to-Grid (V2G) technologies are revolutionizing the EV…" at bounding box center [483, 193] width 584 height 1845
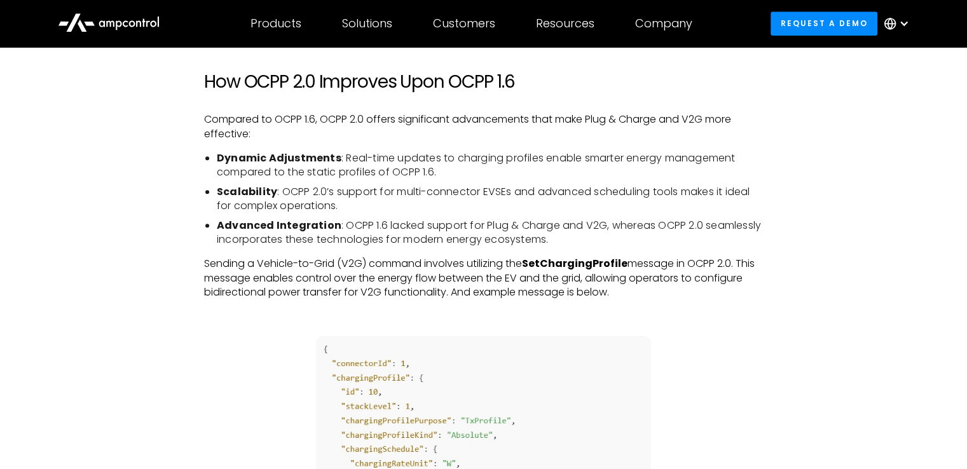
scroll to position [1443, 0]
drag, startPoint x: 666, startPoint y: 299, endPoint x: 666, endPoint y: 240, distance: 59.8
click at [666, 240] on div "Plug & Charge and Vehicle-to-Grid (V2G) technologies are revolutionizing the EV…" at bounding box center [483, 315] width 559 height 1845
click at [666, 240] on li "Advanced Integration : OCPP 1.6 lacked support for Plug & Charge and V2G, where…" at bounding box center [490, 233] width 546 height 29
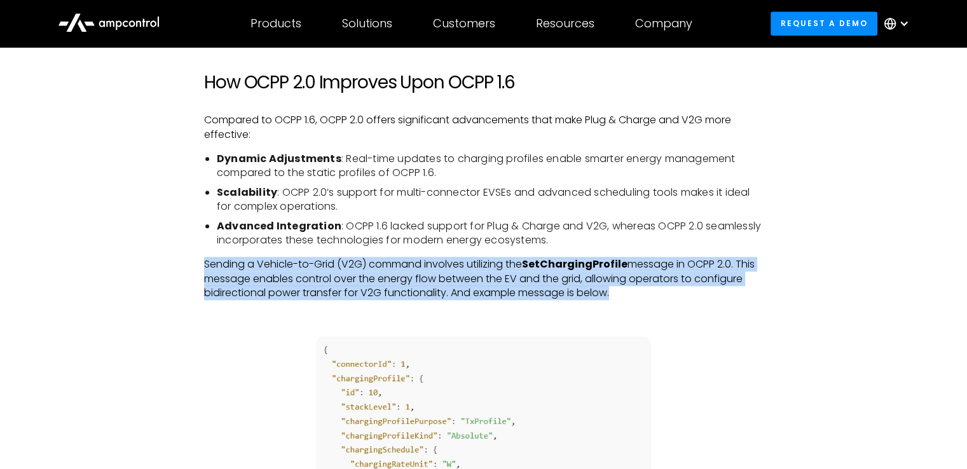
drag, startPoint x: 666, startPoint y: 240, endPoint x: 661, endPoint y: 297, distance: 57.4
click at [661, 297] on div "Plug & Charge and Vehicle-to-Grid (V2G) technologies are revolutionizing the EV…" at bounding box center [483, 315] width 559 height 1845
click at [661, 297] on p "Sending a Vehicle-to-Grid (V2G) command involves utilizing the SetChargingProfi…" at bounding box center [483, 278] width 559 height 43
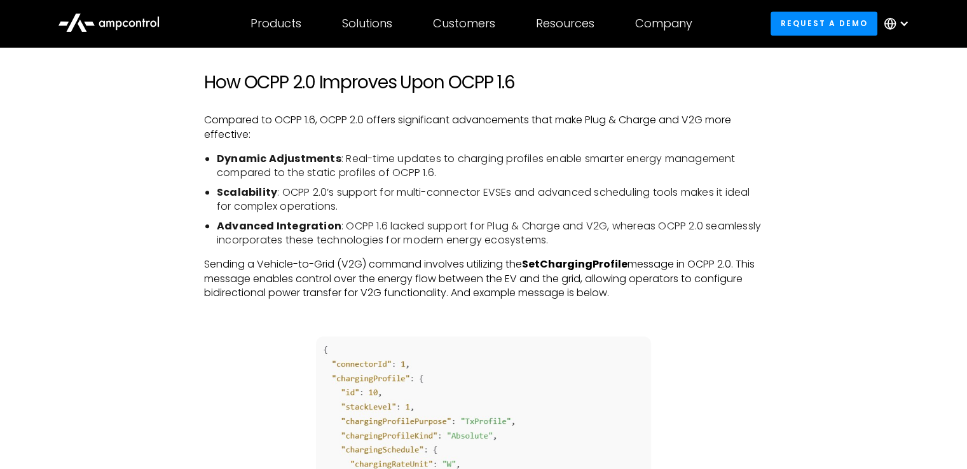
drag, startPoint x: 661, startPoint y: 297, endPoint x: 669, endPoint y: 259, distance: 38.3
click at [669, 259] on p "Sending a Vehicle-to-Grid (V2G) command involves utilizing the SetChargingProfi…" at bounding box center [483, 278] width 559 height 43
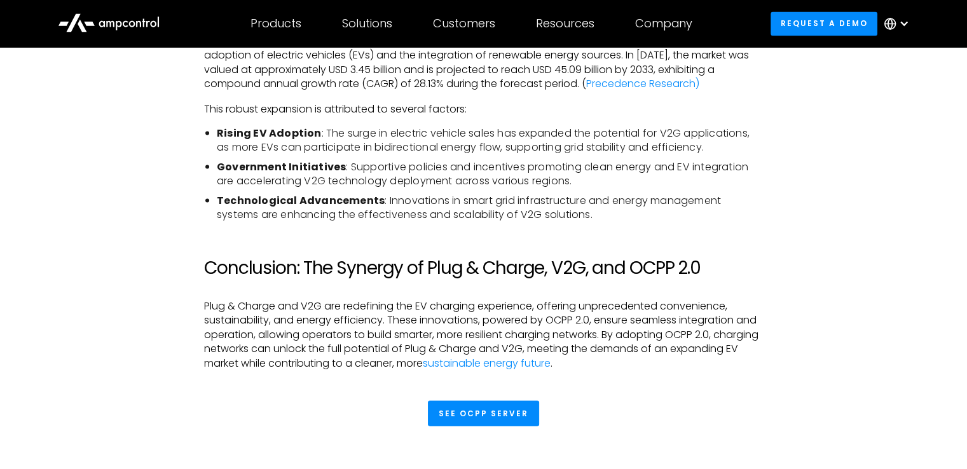
scroll to position [2311, 0]
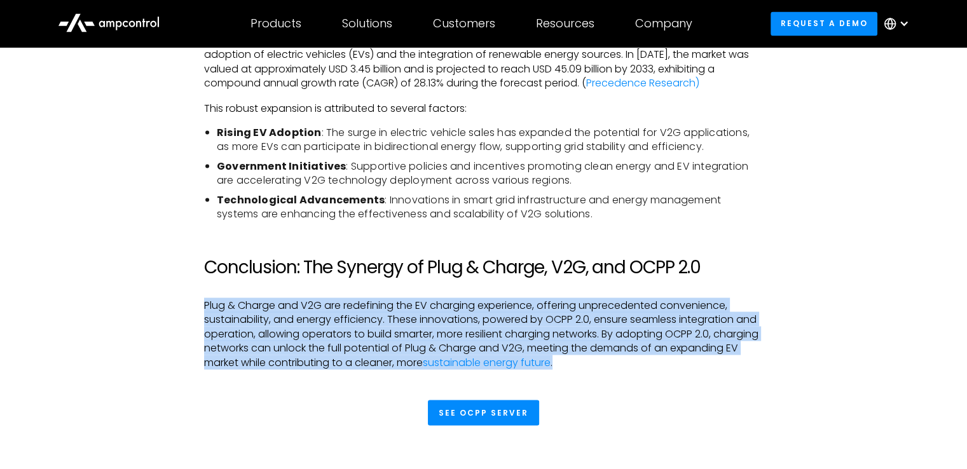
drag, startPoint x: 704, startPoint y: 372, endPoint x: 733, endPoint y: 284, distance: 92.9
click at [733, 278] on h2 "Conclusion: The Synergy of Plug & Charge, V2G, and OCPP 2.0" at bounding box center [483, 267] width 559 height 22
drag, startPoint x: 733, startPoint y: 284, endPoint x: 707, endPoint y: 379, distance: 98.8
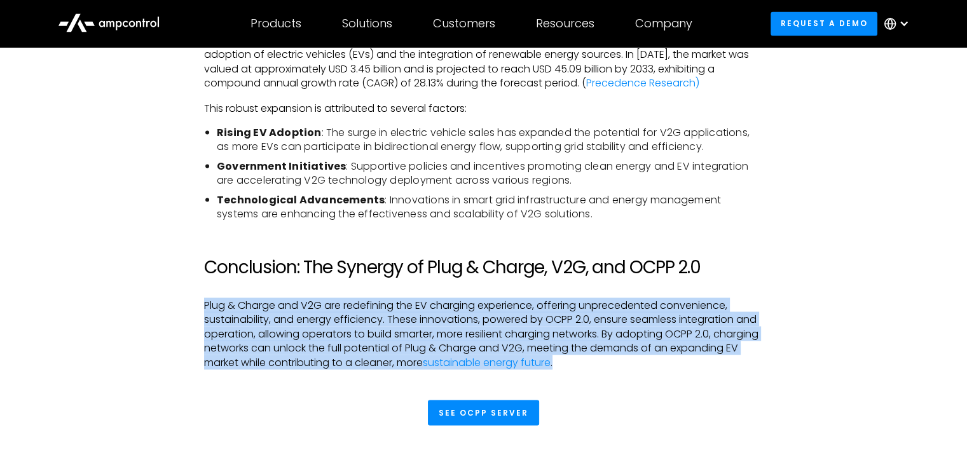
click at [707, 369] on p "Plug & Charge and V2G are redefining the EV charging experience, offering unpre…" at bounding box center [483, 333] width 559 height 71
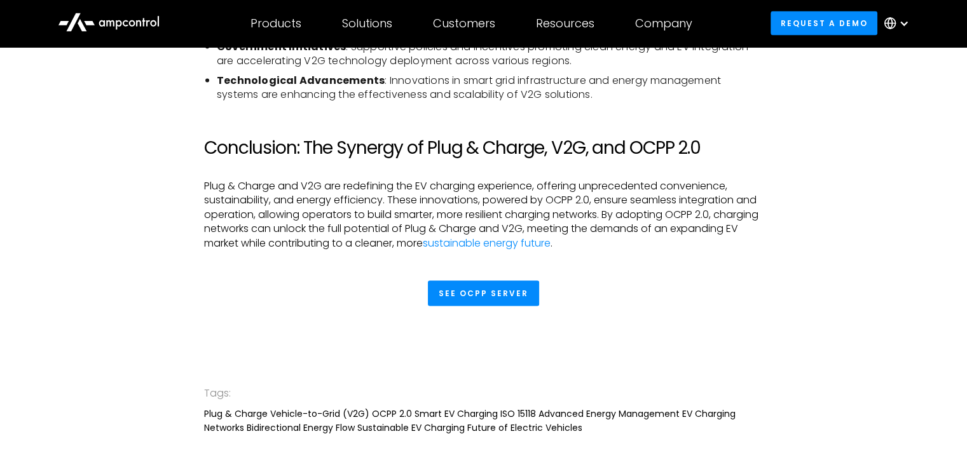
scroll to position [2428, 0]
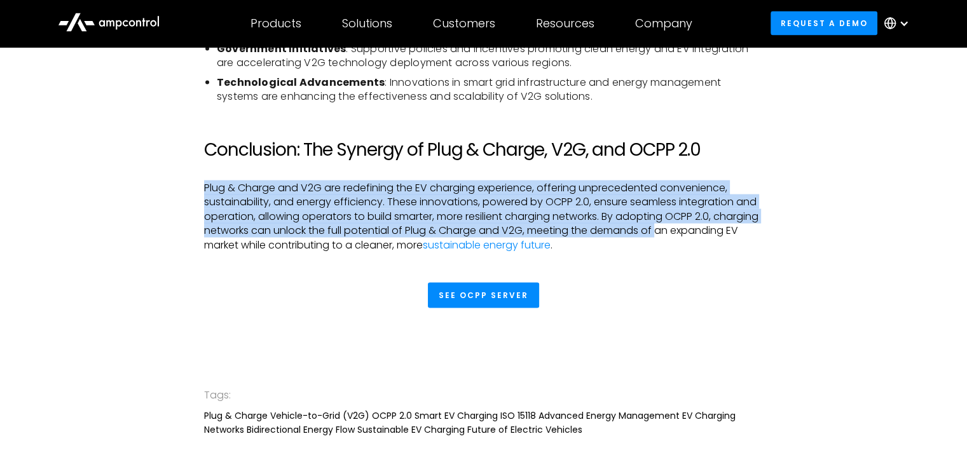
drag, startPoint x: 707, startPoint y: 252, endPoint x: 724, endPoint y: 161, distance: 91.9
click at [724, 161] on h2 "Conclusion: The Synergy of Plug & Charge, V2G, and OCPP 2.0" at bounding box center [483, 150] width 559 height 22
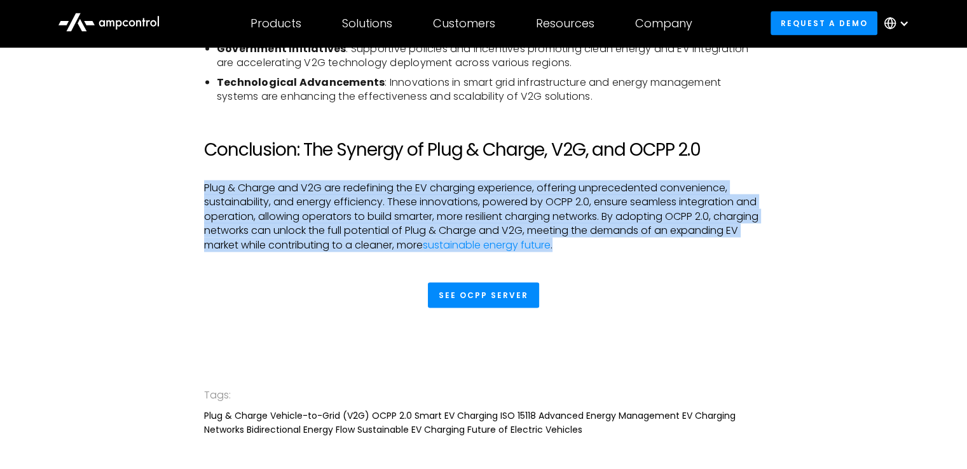
drag, startPoint x: 724, startPoint y: 161, endPoint x: 702, endPoint y: 254, distance: 95.4
click at [702, 252] on p "Plug & Charge and V2G are redefining the EV charging experience, offering unpre…" at bounding box center [483, 216] width 559 height 71
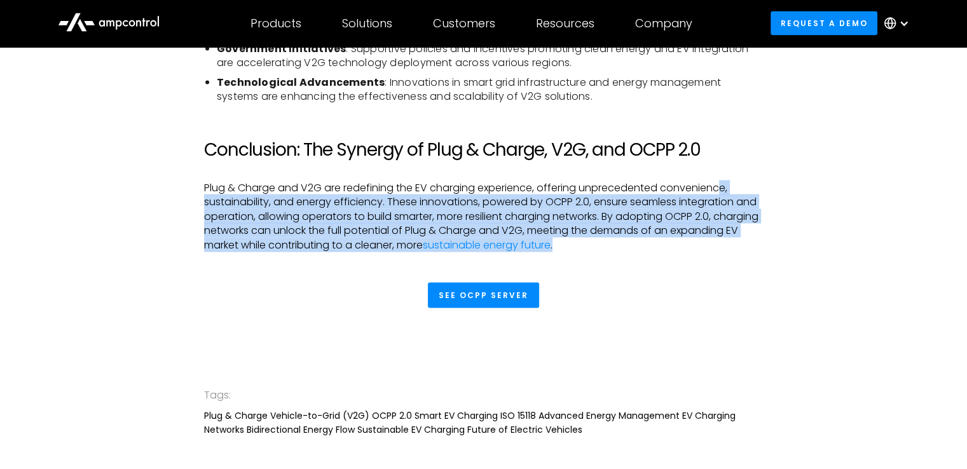
drag, startPoint x: 702, startPoint y: 254, endPoint x: 720, endPoint y: 191, distance: 65.6
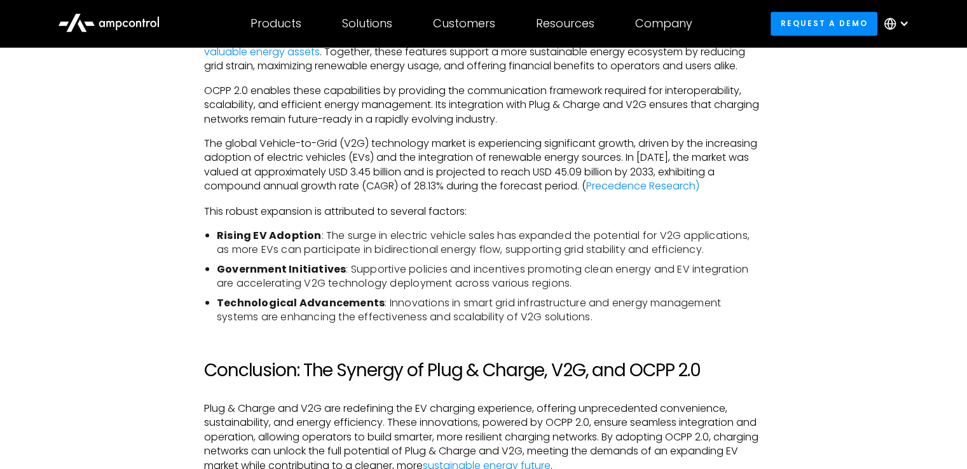
scroll to position [2209, 0]
click at [692, 191] on link "Precedence Research)" at bounding box center [642, 185] width 113 height 15
